Goal: Task Accomplishment & Management: Complete application form

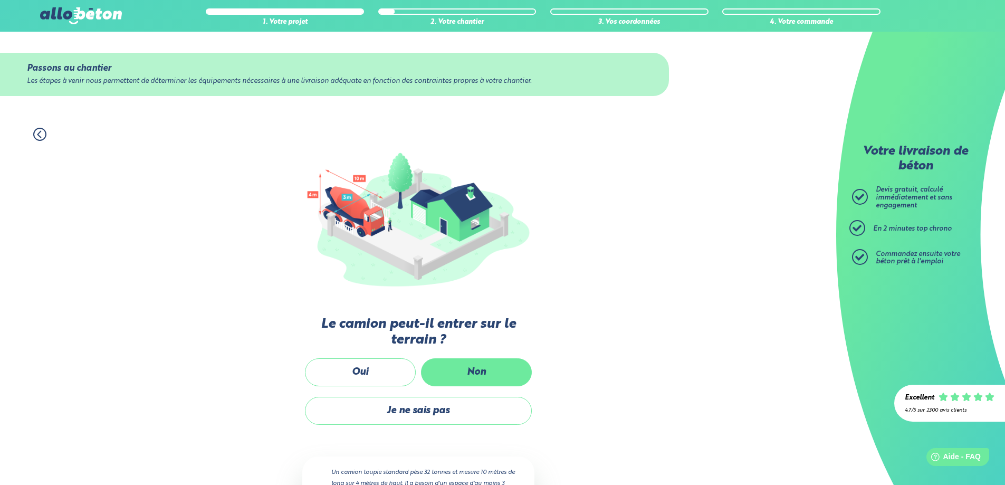
click at [461, 370] on label "Non" at bounding box center [476, 372] width 111 height 28
click at [0, 0] on input "Non" at bounding box center [0, 0] width 0 height 0
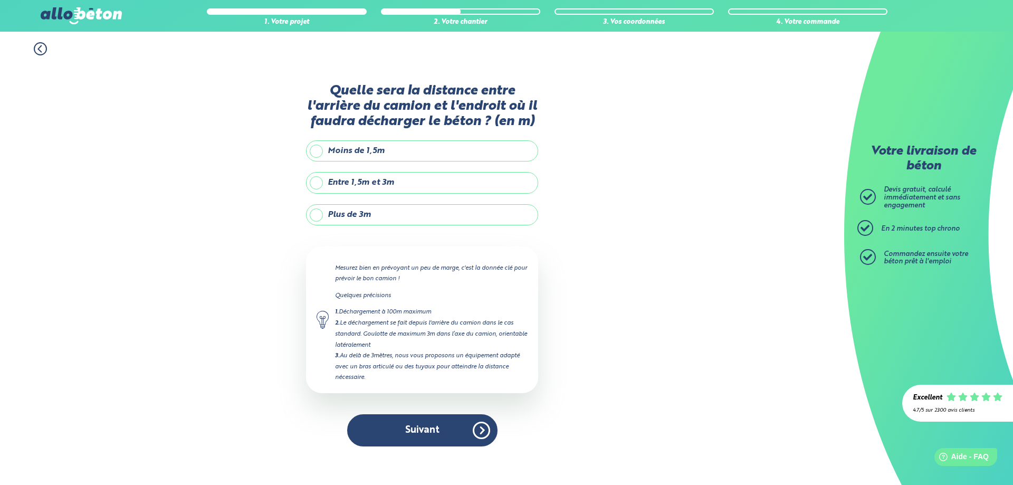
click at [351, 214] on label "Plus de 3m" at bounding box center [422, 214] width 232 height 21
click at [0, 0] on input "Plus de 3m" at bounding box center [0, 0] width 0 height 0
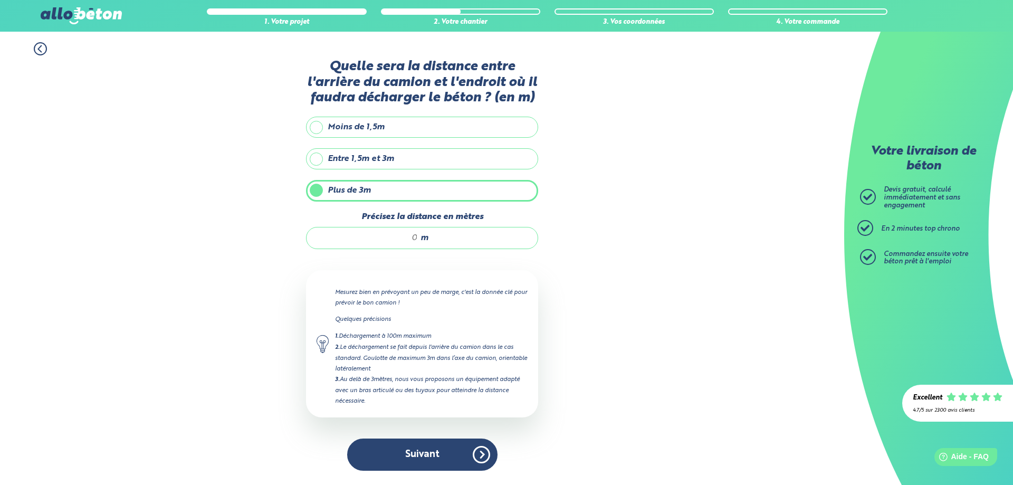
click at [352, 251] on div "Quelle sera la distance entre l'arrière du camion et l'endroit où il faudra déc…" at bounding box center [422, 270] width 232 height 422
click at [365, 244] on div "m" at bounding box center [422, 238] width 232 height 22
type input "12"
click at [396, 448] on button "Suivant" at bounding box center [422, 454] width 150 height 32
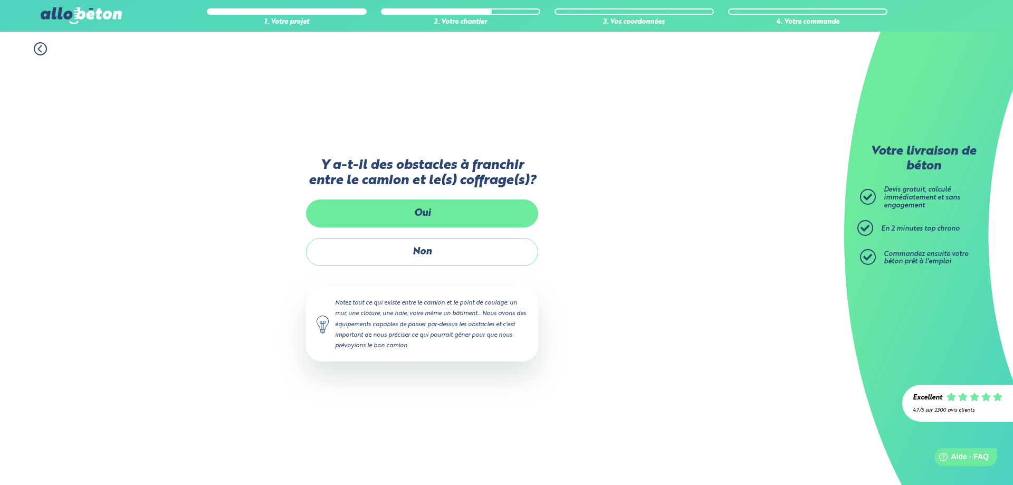
click at [468, 218] on label "Oui" at bounding box center [422, 213] width 232 height 28
click at [0, 0] on input "Oui" at bounding box center [0, 0] width 0 height 0
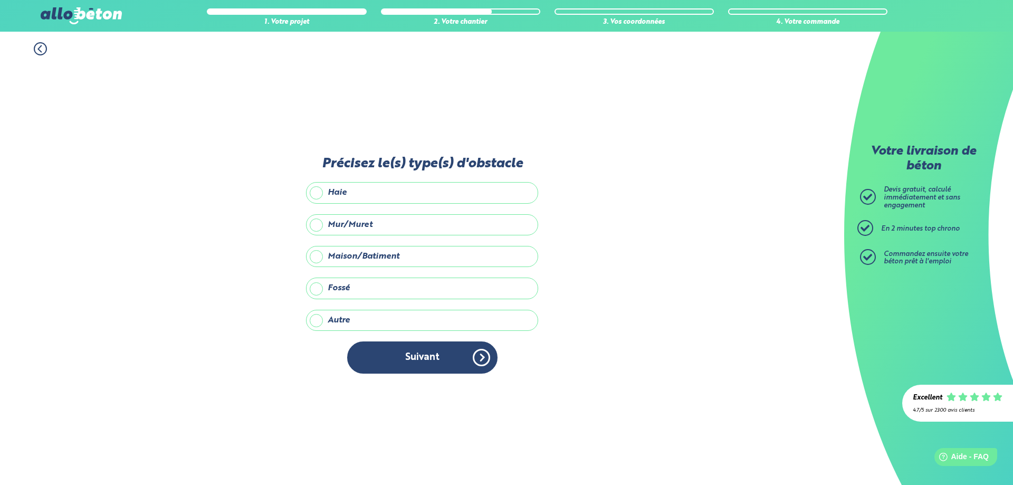
click at [440, 220] on label "Mur/Muret" at bounding box center [422, 224] width 232 height 21
click at [0, 0] on input "Mur/Muret" at bounding box center [0, 0] width 0 height 0
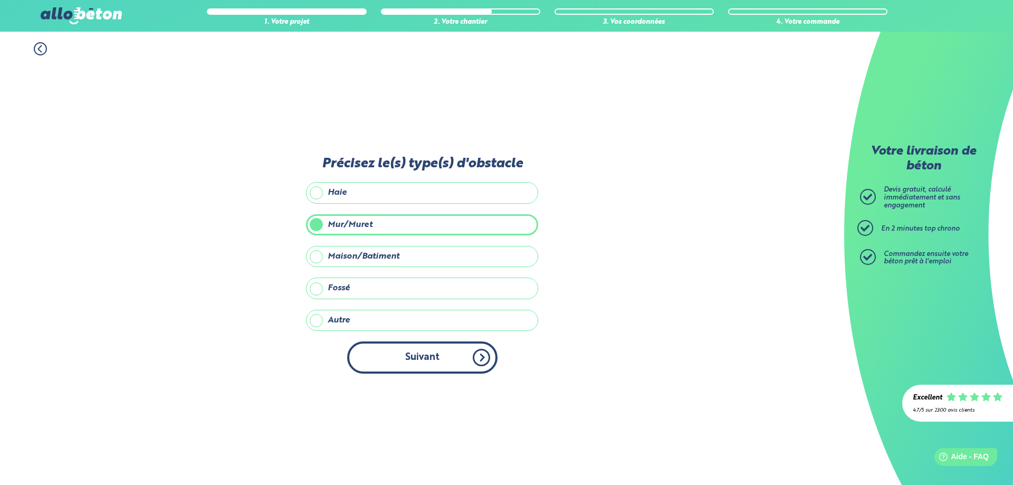
click at [417, 348] on button "Suivant" at bounding box center [422, 357] width 150 height 32
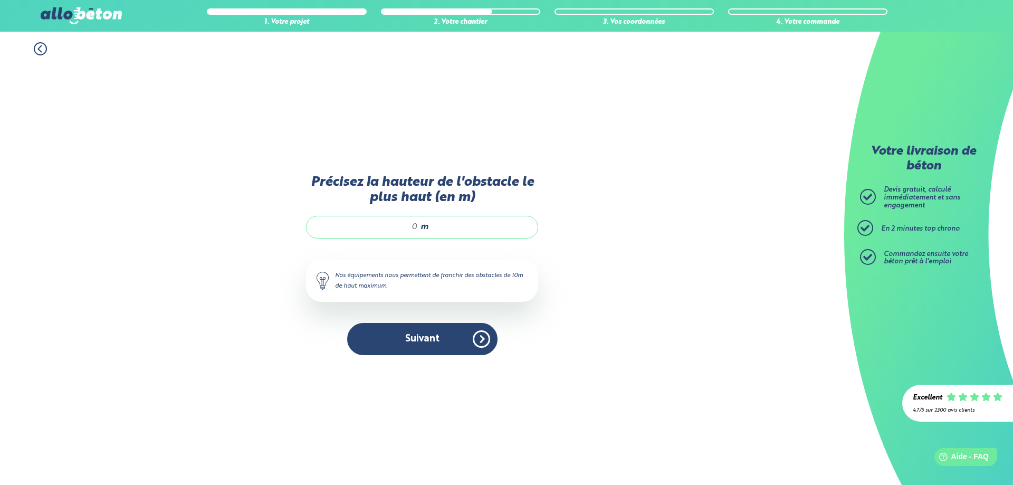
click at [412, 227] on input "Précisez la hauteur de l'obstacle le plus haut (en m)" at bounding box center [367, 227] width 101 height 11
type input "1.5"
click at [412, 347] on button "Suivant" at bounding box center [422, 339] width 150 height 32
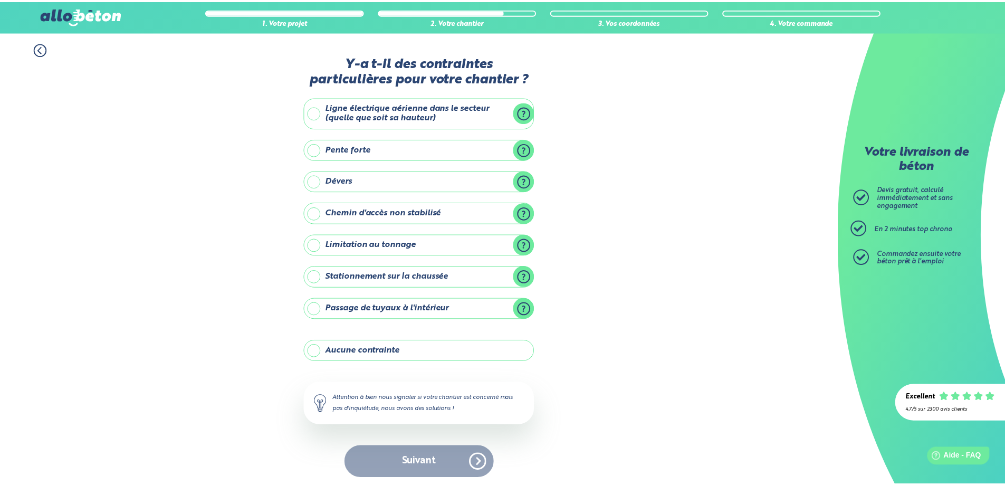
scroll to position [4, 0]
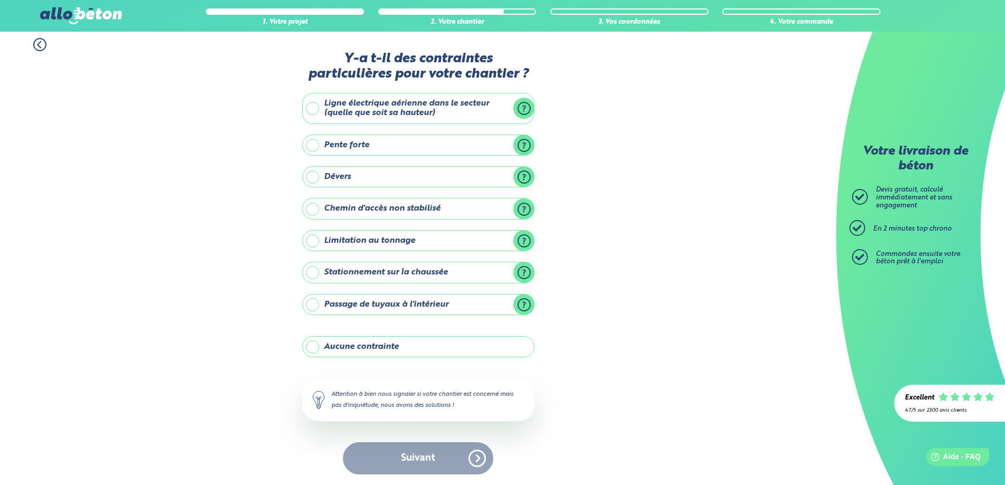
click at [399, 112] on label "Ligne électrique aérienne dans le secteur (quelle que soit sa hauteur)" at bounding box center [418, 108] width 232 height 31
click at [0, 0] on input "Ligne électrique aérienne dans le secteur (quelle que soit sa hauteur)" at bounding box center [0, 0] width 0 height 0
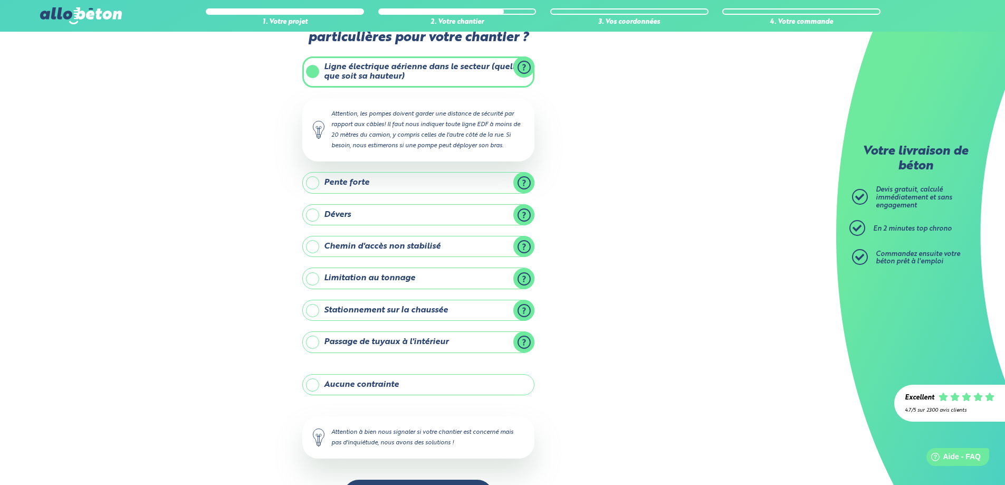
scroll to position [78, 0]
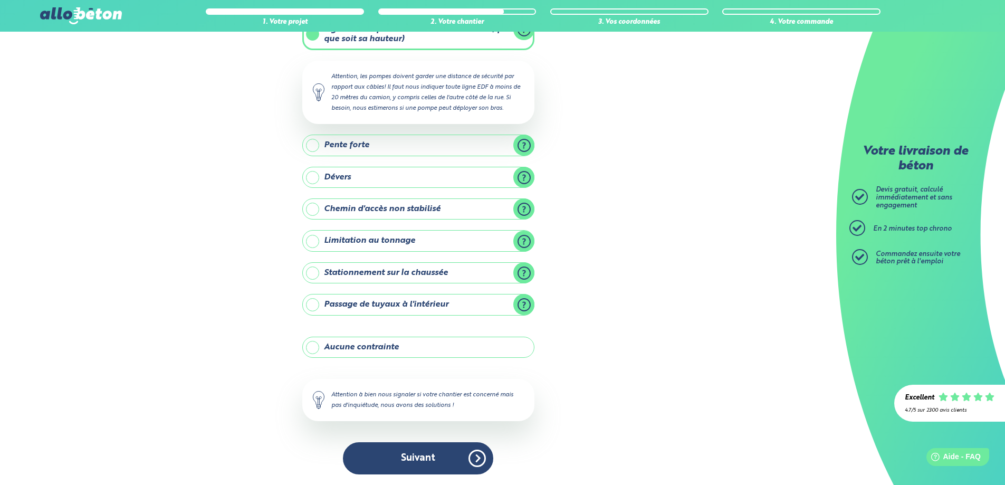
click at [433, 271] on label "Stationnement sur la chaussée" at bounding box center [418, 272] width 232 height 21
click at [0, 0] on input "Stationnement sur la chaussée" at bounding box center [0, 0] width 0 height 0
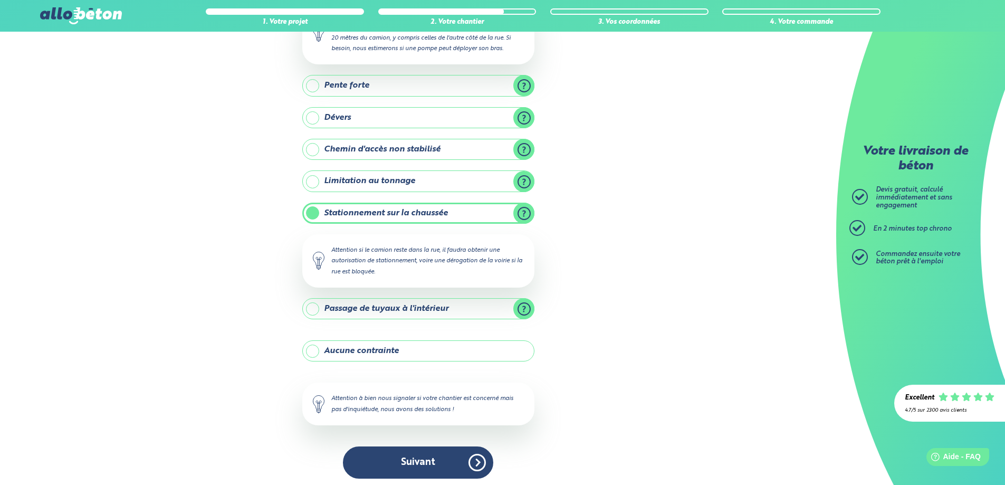
scroll to position [142, 0]
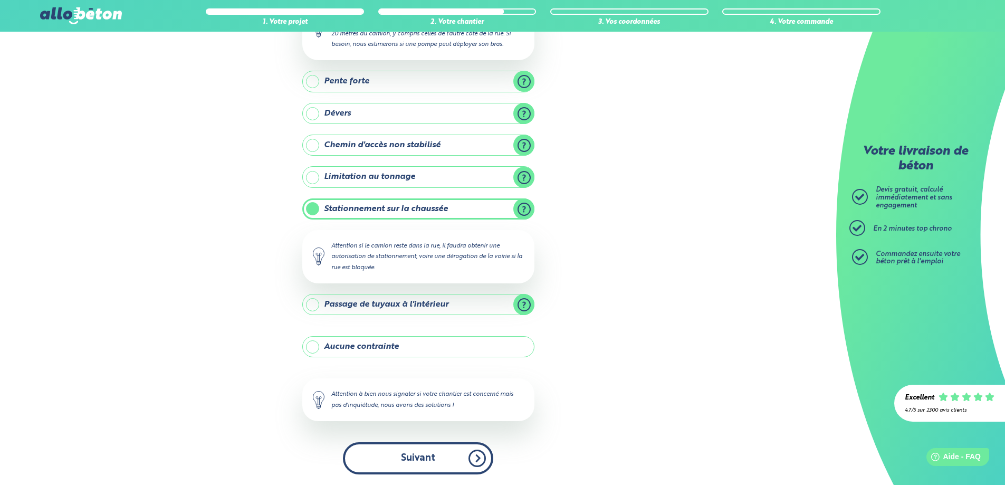
click at [417, 464] on button "Suivant" at bounding box center [418, 458] width 150 height 32
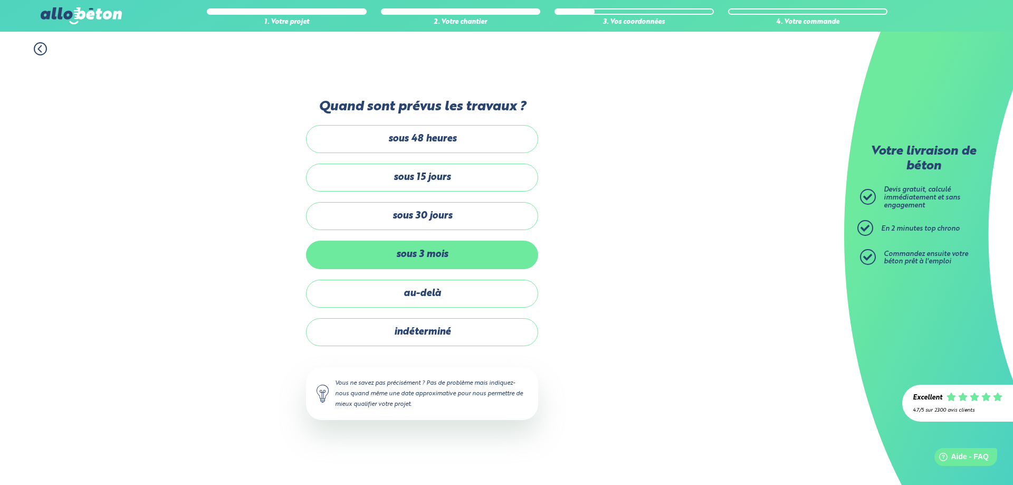
click at [473, 251] on label "sous 3 mois" at bounding box center [422, 255] width 232 height 28
click at [0, 0] on input "sous 3 mois" at bounding box center [0, 0] width 0 height 0
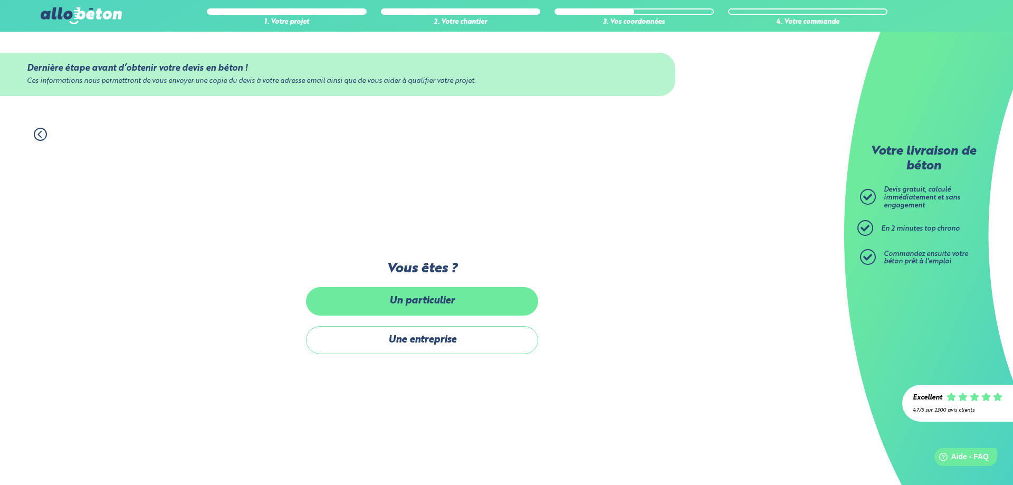
click at [463, 298] on label "Un particulier" at bounding box center [422, 301] width 232 height 28
click at [0, 0] on input "Un particulier" at bounding box center [0, 0] width 0 height 0
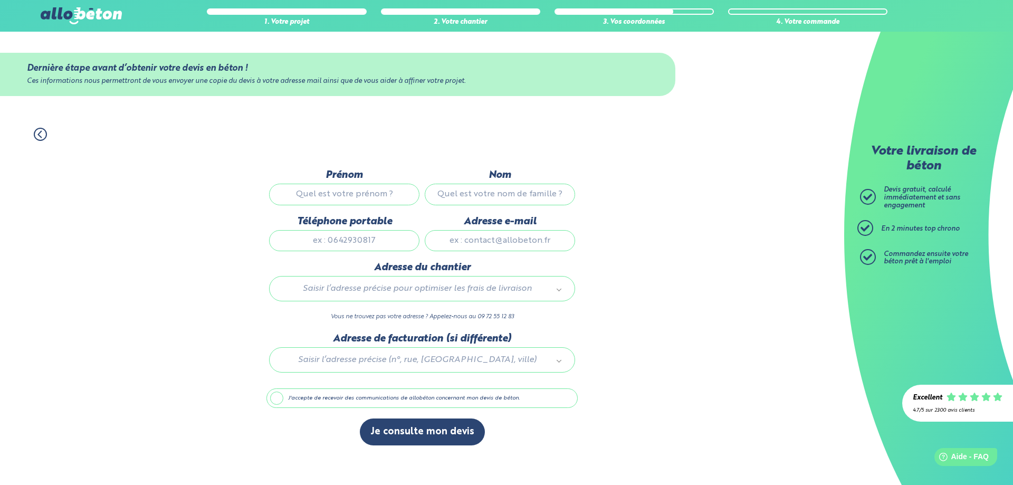
click at [392, 188] on input "Prénom" at bounding box center [344, 194] width 150 height 21
type input "Karl"
type input "ELIE"
type input "0678105119"
type input "karl.elie@live.fr"
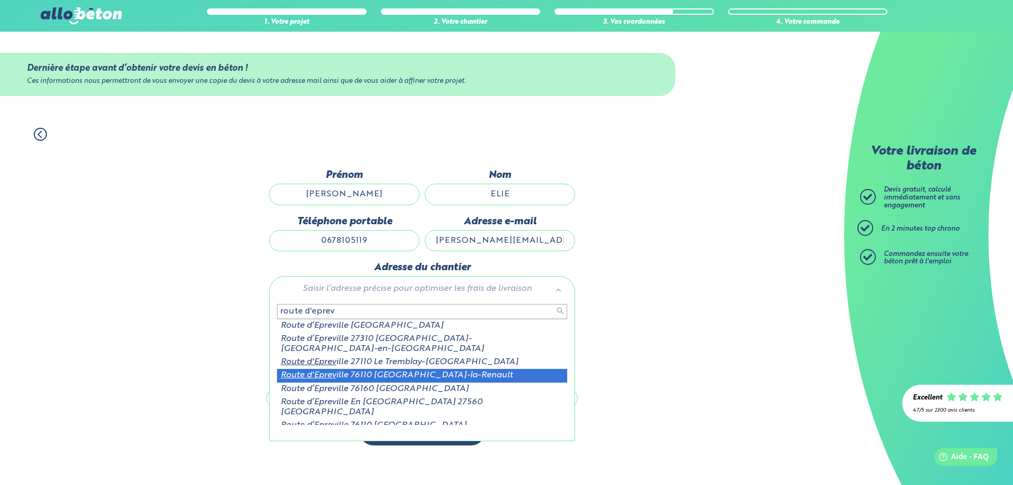
scroll to position [28, 0]
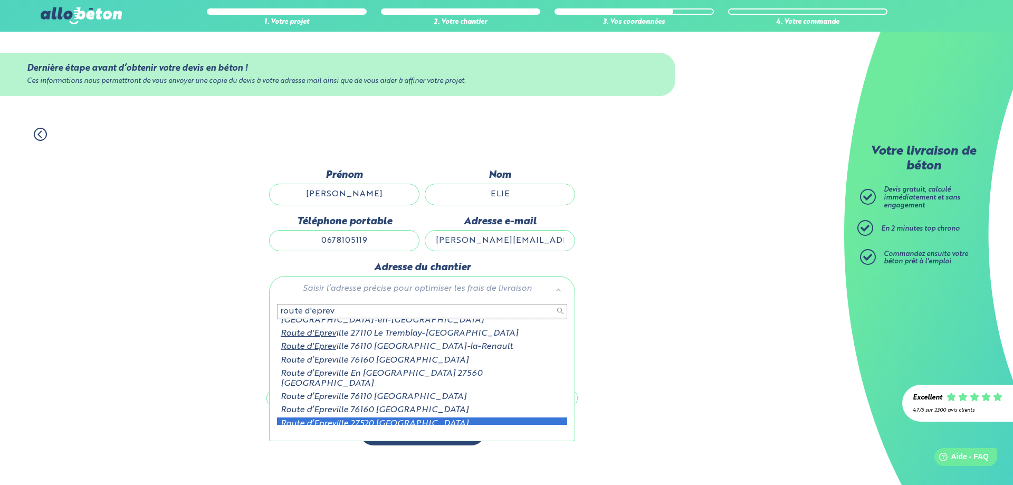
type input "route d'eprev"
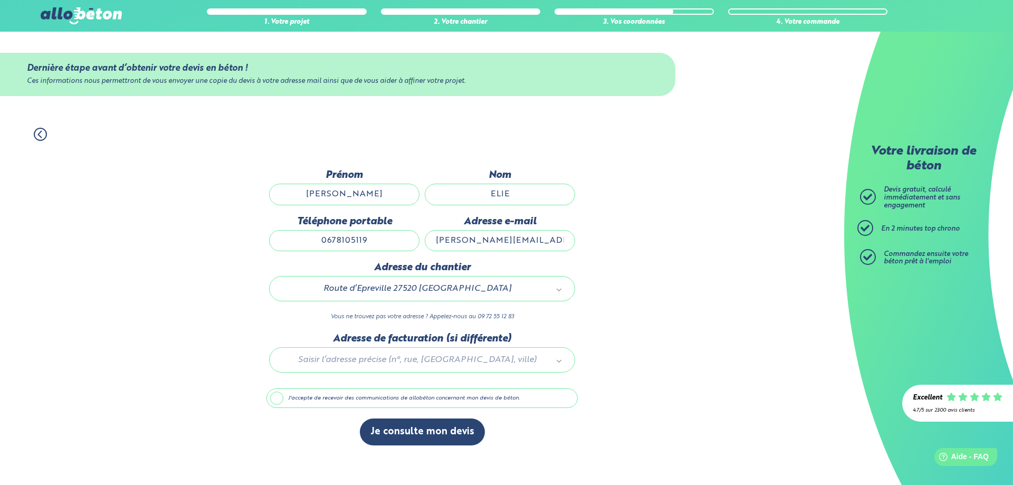
click at [426, 393] on label "J'accepte de recevoir des communications de allobéton concernant mon devis de b…" at bounding box center [421, 398] width 311 height 20
click at [0, 0] on input "J'accepte de recevoir des communications de allobéton concernant mon devis de b…" at bounding box center [0, 0] width 0 height 0
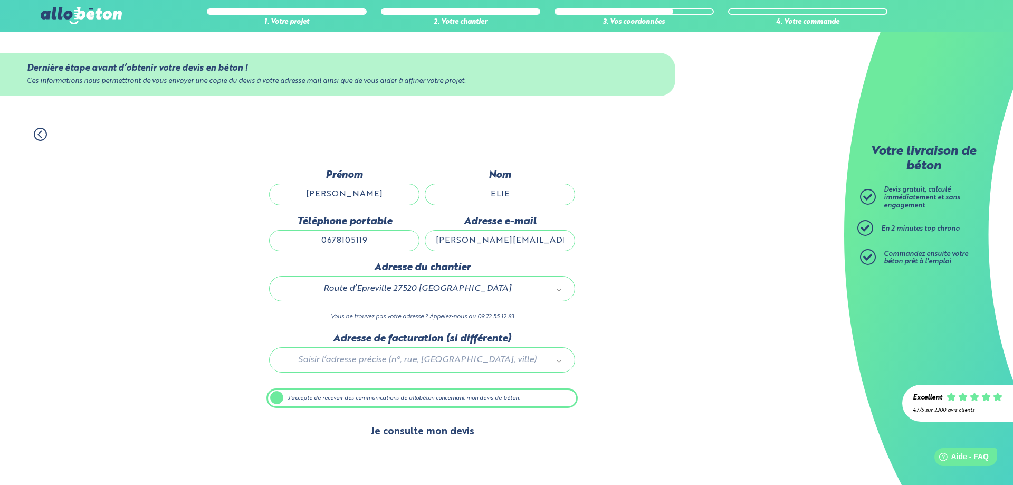
click at [416, 426] on button "Je consulte mon devis" at bounding box center [422, 431] width 125 height 27
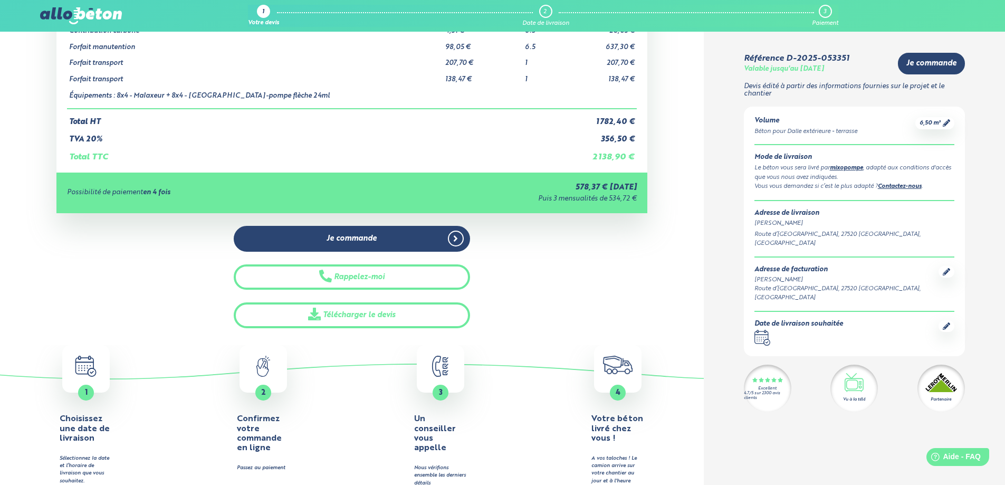
scroll to position [264, 0]
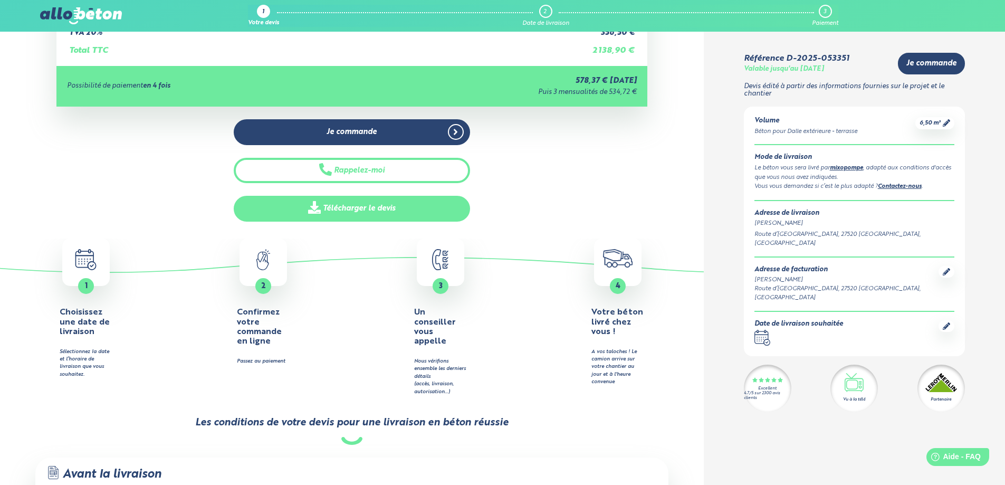
click at [398, 209] on link "Télécharger le devis" at bounding box center [352, 209] width 236 height 26
